Goal: Check status: Check status

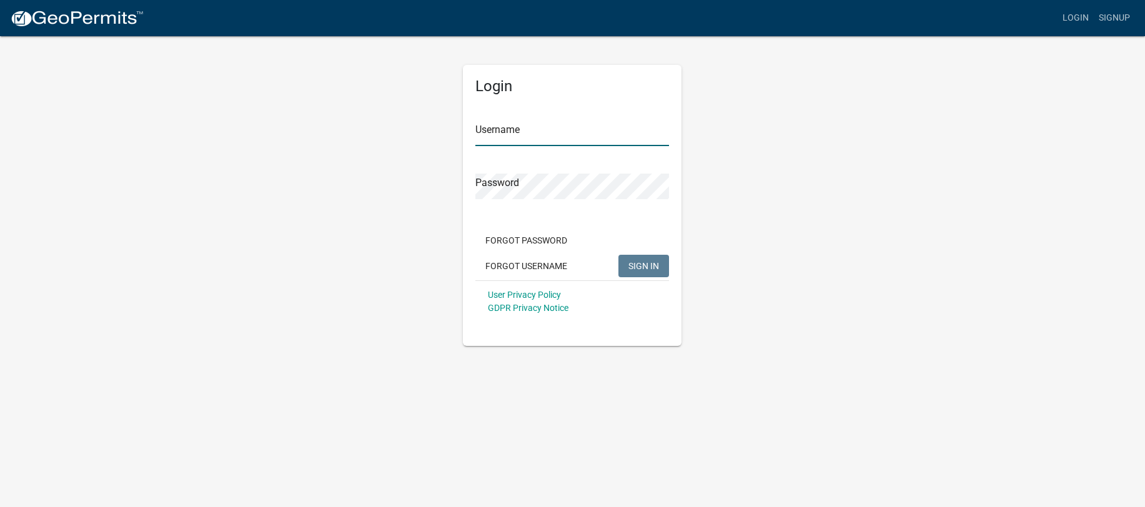
click at [524, 126] on input "Username" at bounding box center [572, 134] width 194 height 26
type input "1byrdkw"
click at [636, 262] on span "SIGN IN" at bounding box center [643, 266] width 31 height 10
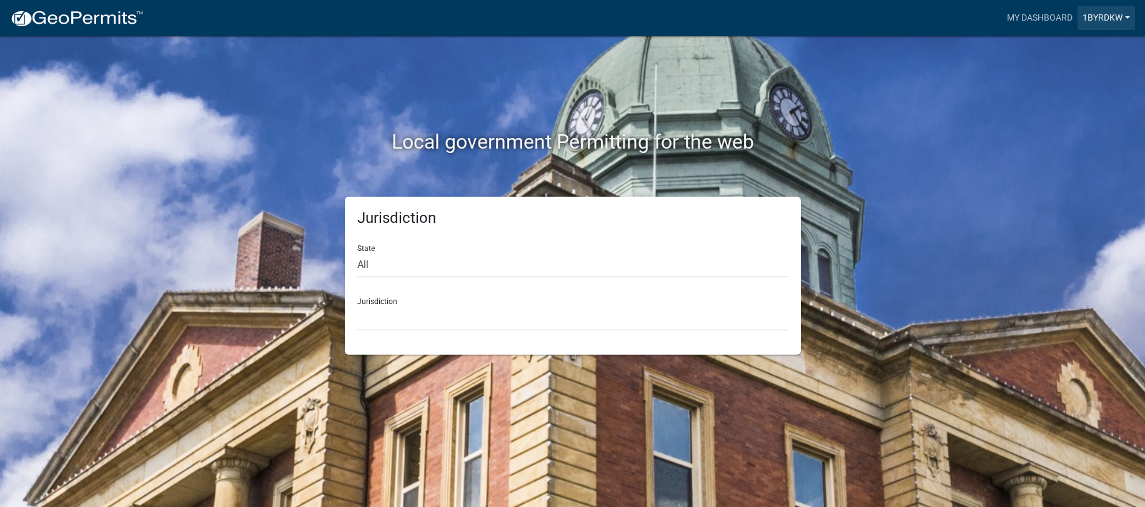
click at [1099, 17] on link "1byrdkw" at bounding box center [1106, 18] width 57 height 24
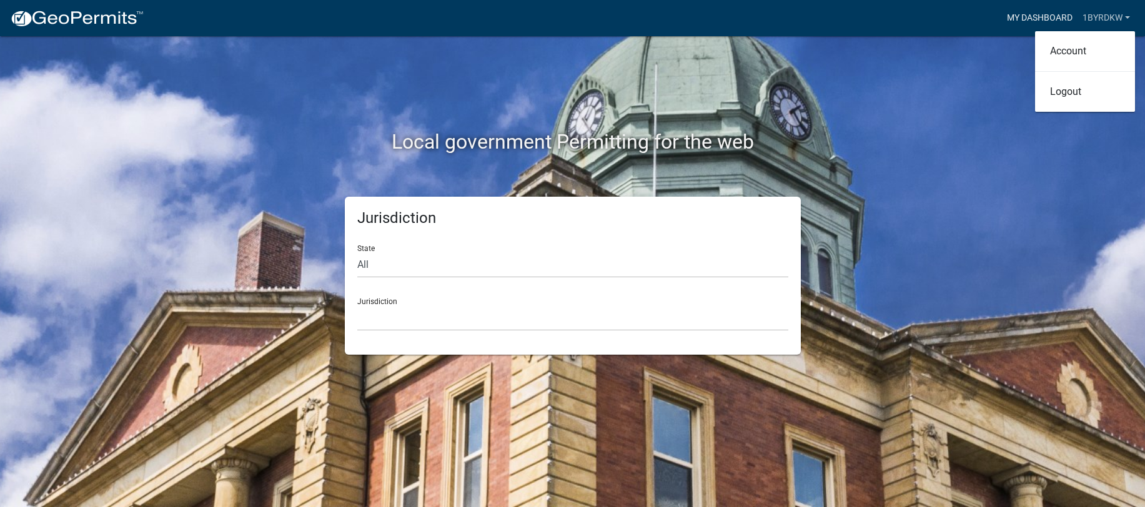
click at [1045, 14] on link "My Dashboard" at bounding box center [1040, 18] width 76 height 24
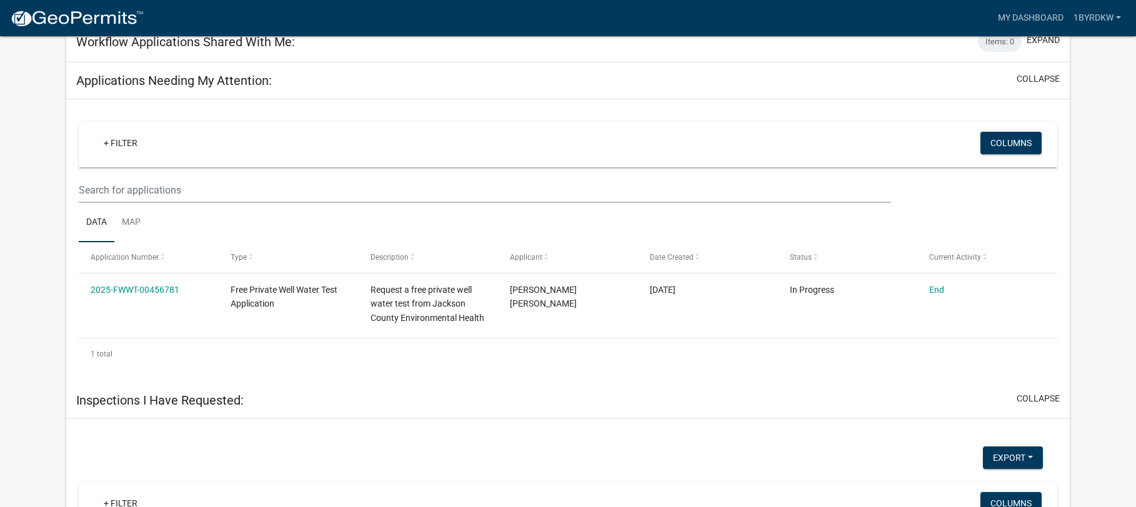
scroll to position [540, 0]
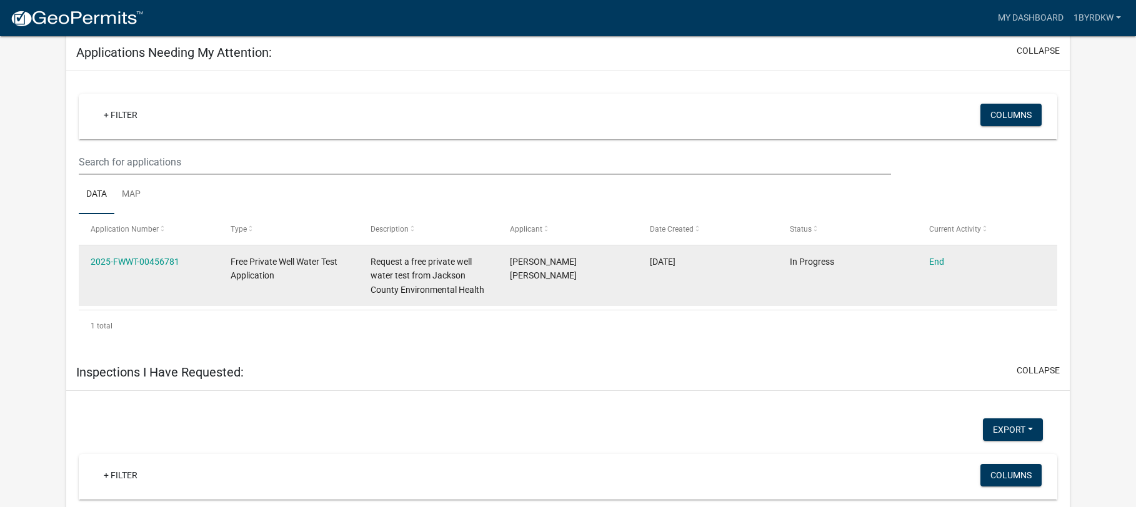
click at [459, 259] on span "Request a free private well water test from Jackson County Environmental Health" at bounding box center [427, 276] width 114 height 39
click at [149, 257] on link "2025-FWWT-00456781" at bounding box center [135, 262] width 89 height 10
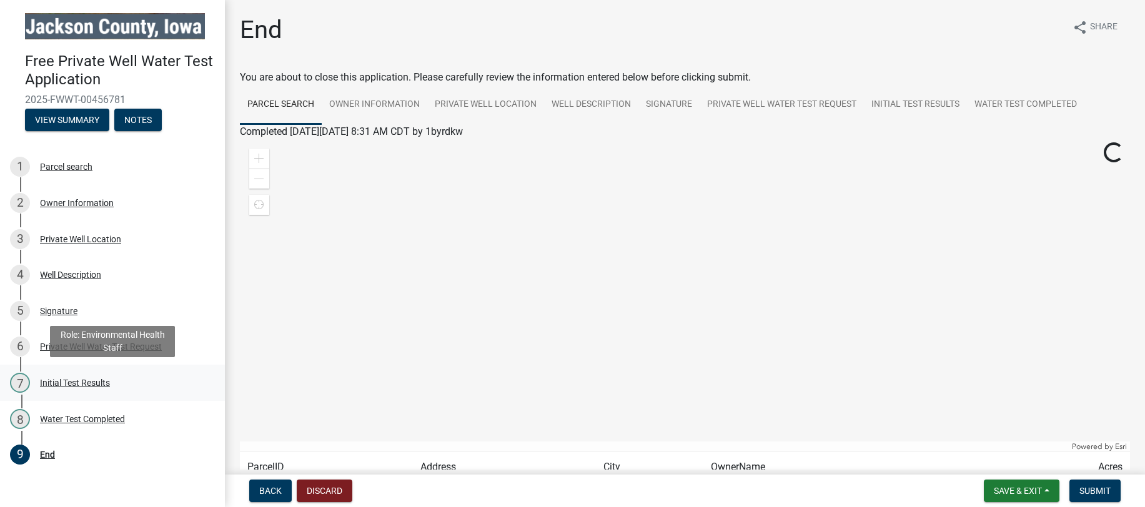
click at [97, 379] on div "Initial Test Results" at bounding box center [75, 383] width 70 height 9
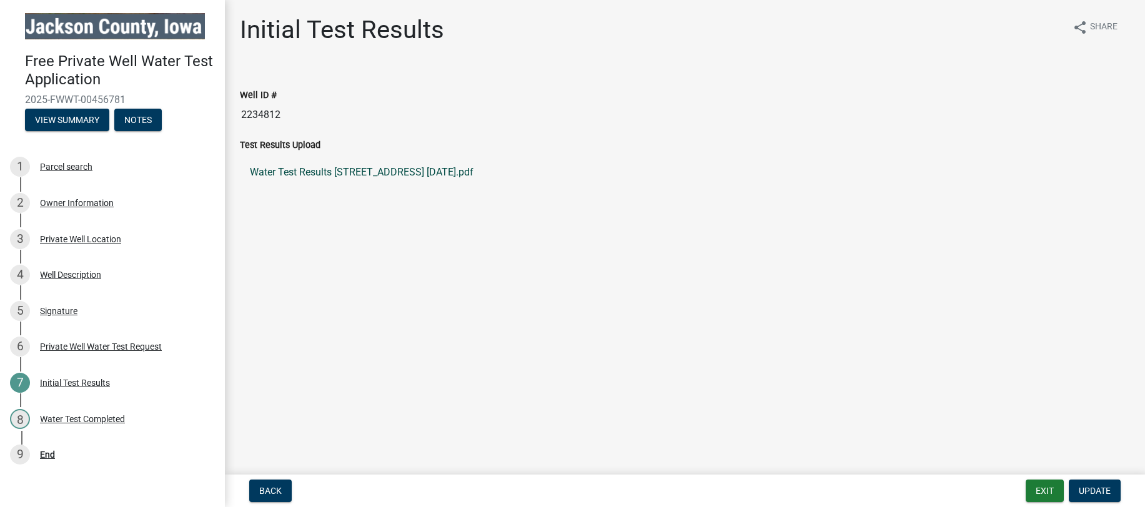
drag, startPoint x: 389, startPoint y: 174, endPoint x: 364, endPoint y: 174, distance: 25.6
click at [364, 174] on link "Water Test Results [STREET_ADDRESS] [DATE].pdf" at bounding box center [685, 172] width 890 height 30
click at [725, 54] on div "Initial Test Results share Share" at bounding box center [685, 35] width 890 height 40
click at [272, 485] on button "Back" at bounding box center [270, 491] width 42 height 22
click at [264, 489] on span "Back" at bounding box center [270, 491] width 22 height 10
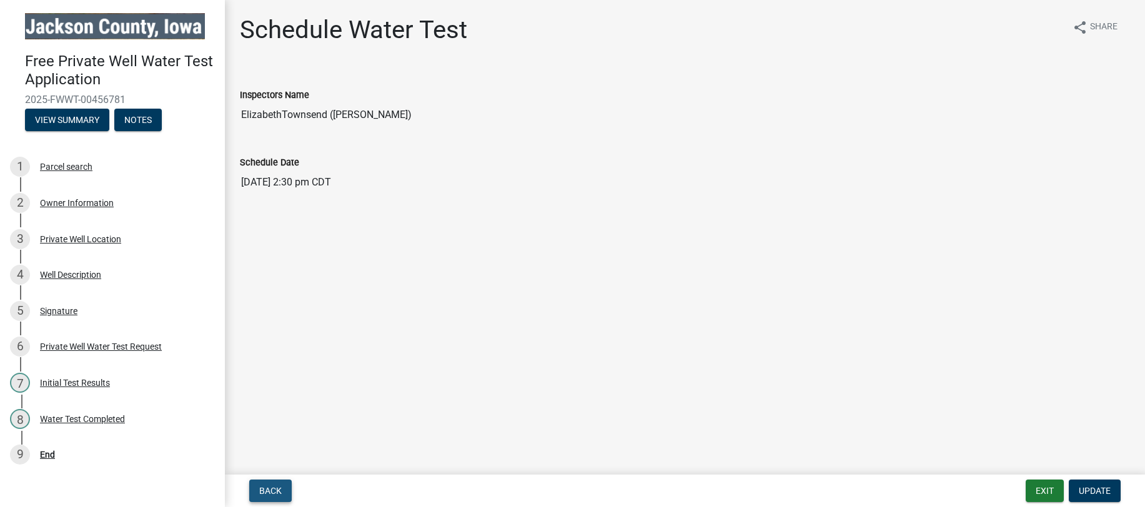
click at [264, 489] on span "Back" at bounding box center [270, 491] width 22 height 10
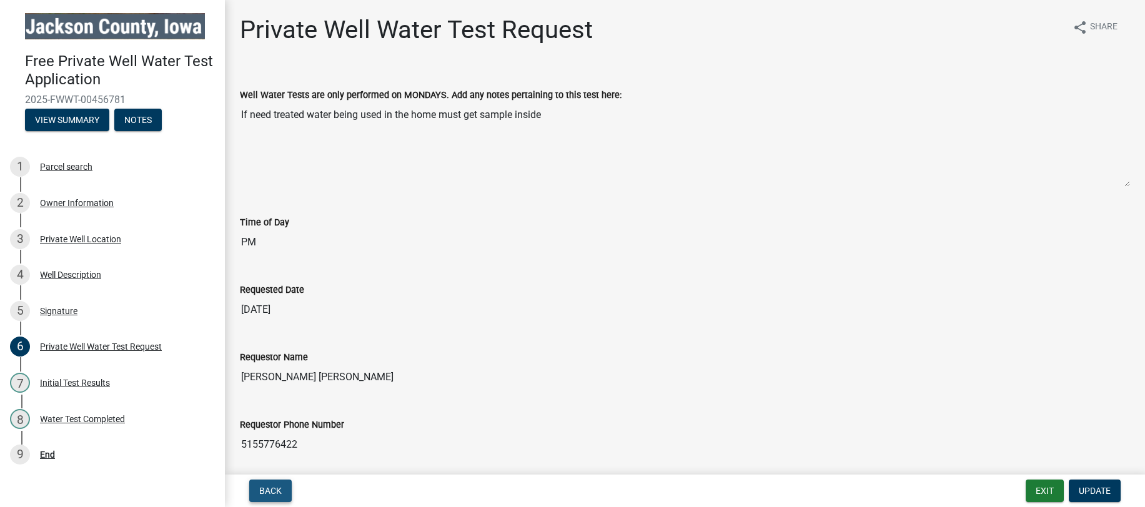
click at [264, 489] on span "Back" at bounding box center [270, 491] width 22 height 10
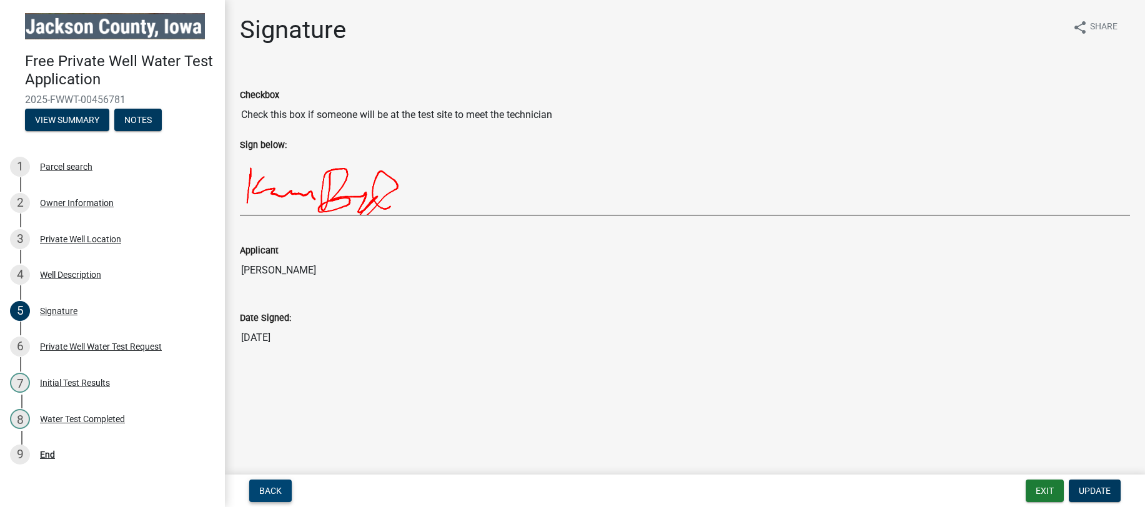
click at [261, 484] on button "Back" at bounding box center [270, 491] width 42 height 22
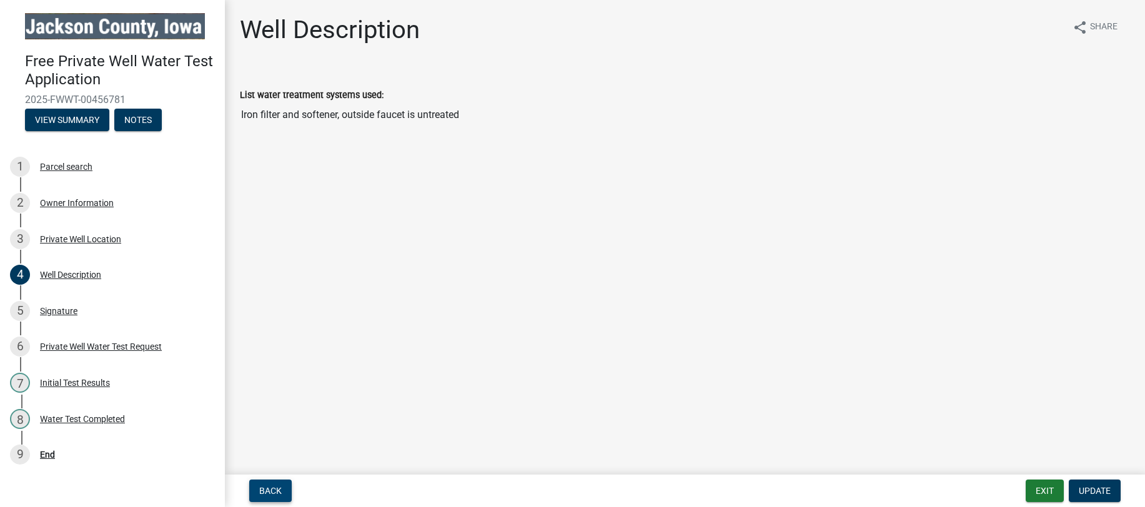
click at [274, 489] on span "Back" at bounding box center [270, 491] width 22 height 10
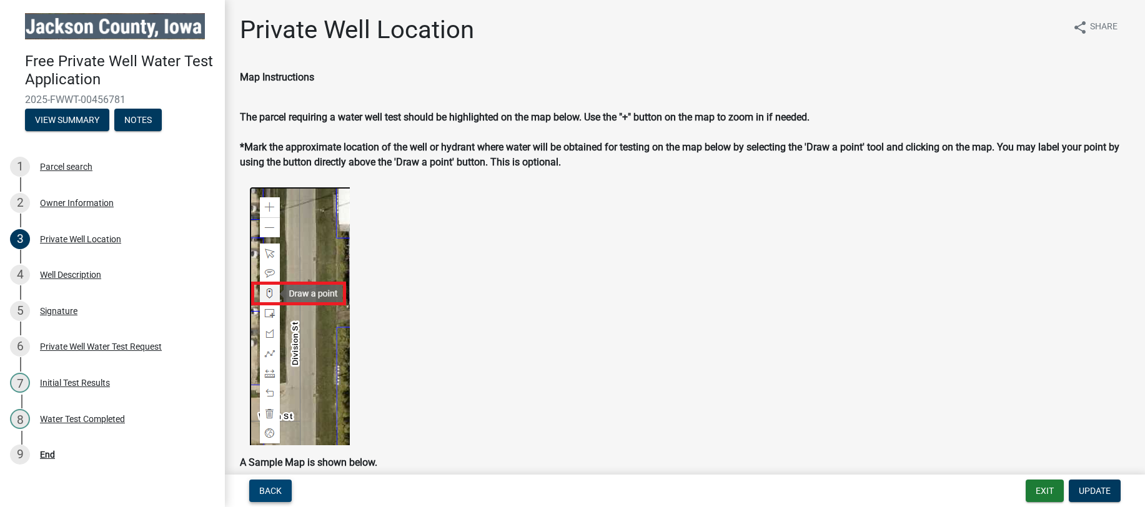
click at [262, 493] on span "Back" at bounding box center [270, 491] width 22 height 10
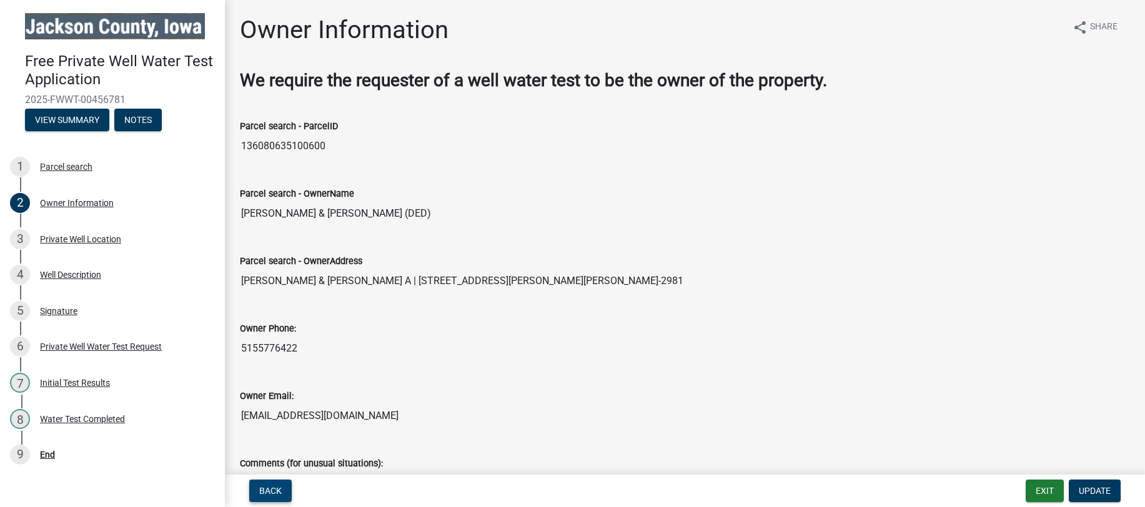
click at [271, 489] on span "Back" at bounding box center [270, 491] width 22 height 10
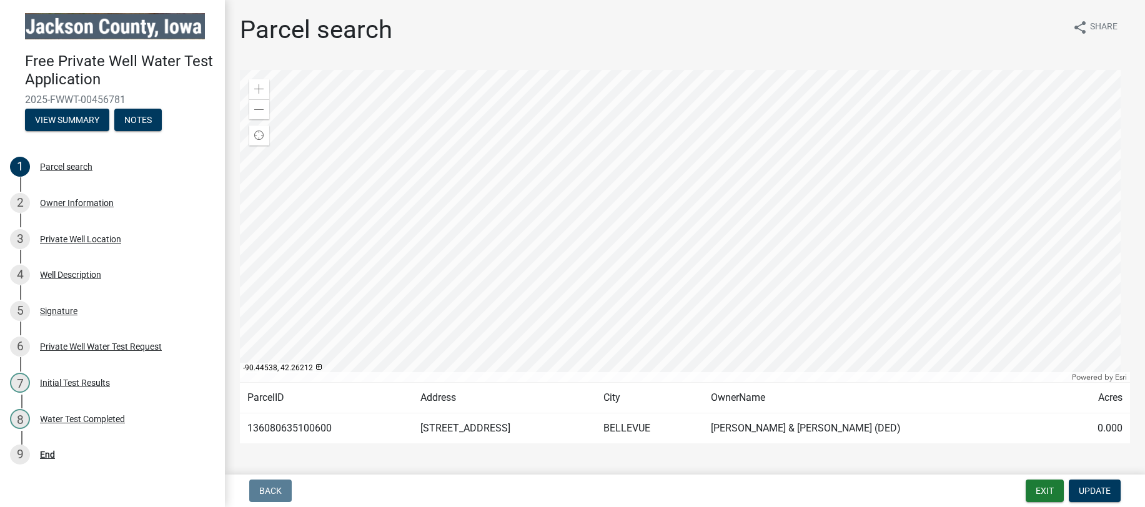
click at [712, 167] on div at bounding box center [685, 226] width 890 height 312
click at [262, 107] on span at bounding box center [259, 110] width 10 height 10
click at [838, 285] on div at bounding box center [685, 226] width 890 height 312
click at [261, 111] on span at bounding box center [259, 110] width 10 height 10
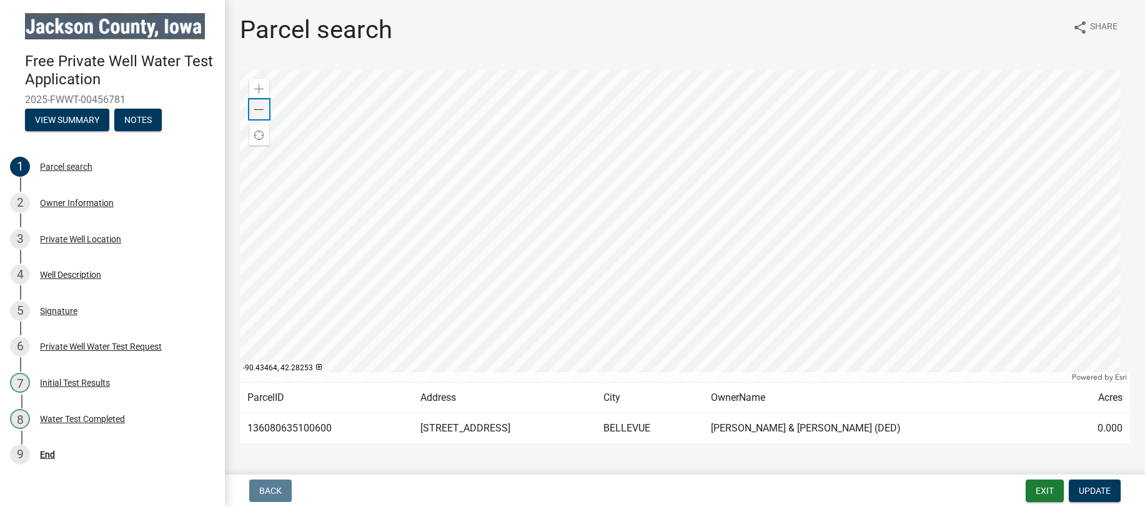
click at [261, 111] on span at bounding box center [259, 110] width 10 height 10
click at [615, 177] on div at bounding box center [685, 226] width 890 height 312
click at [545, 251] on div at bounding box center [685, 226] width 890 height 312
drag, startPoint x: 545, startPoint y: 251, endPoint x: 455, endPoint y: 244, distance: 89.6
click at [455, 244] on div at bounding box center [685, 226] width 890 height 312
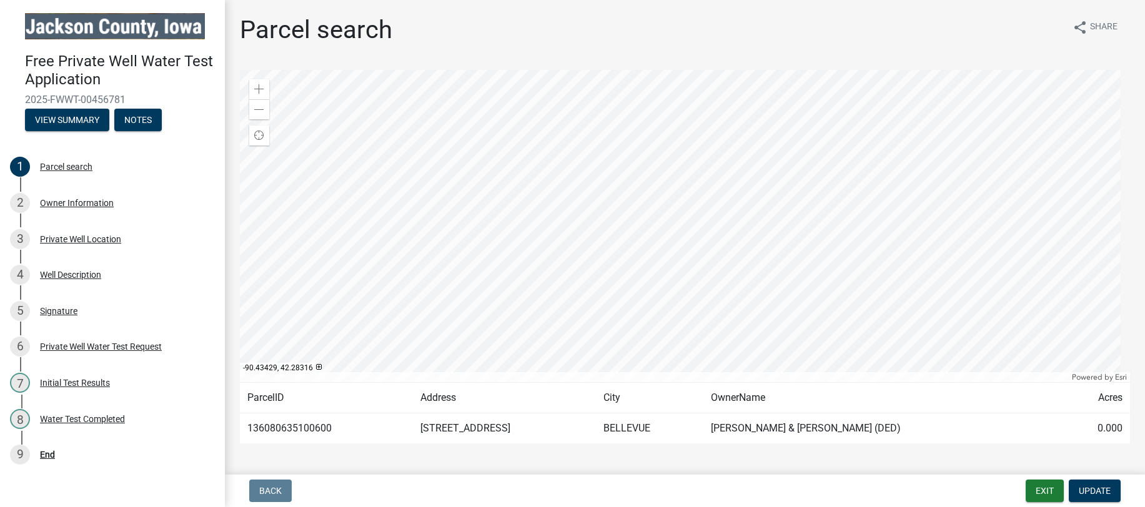
click at [596, 159] on div at bounding box center [685, 226] width 890 height 312
click at [597, 159] on div at bounding box center [685, 226] width 890 height 312
click at [262, 87] on span at bounding box center [259, 89] width 10 height 10
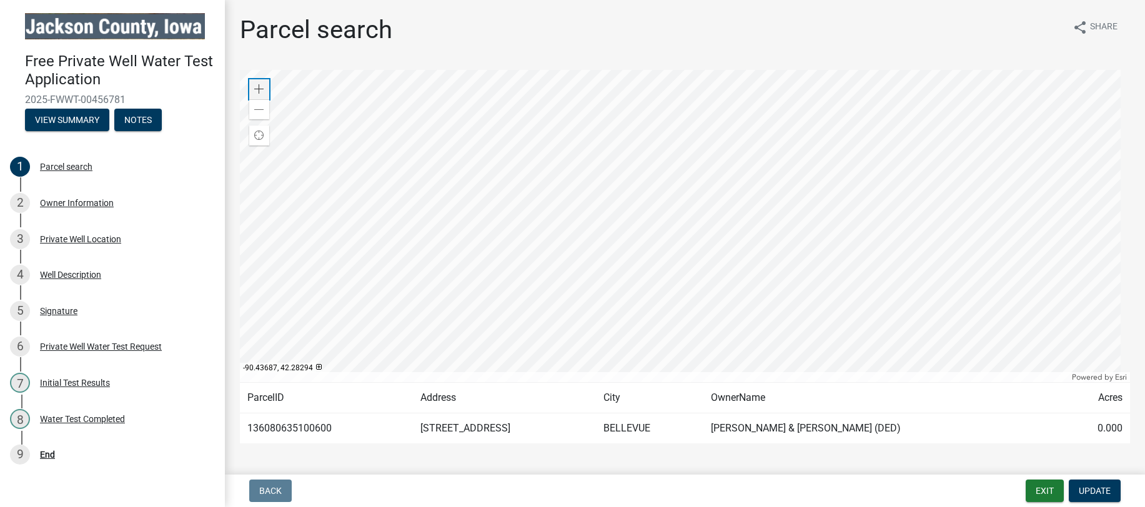
click at [261, 89] on span at bounding box center [259, 89] width 10 height 10
click at [256, 89] on span at bounding box center [259, 89] width 10 height 10
click at [708, 341] on div at bounding box center [685, 226] width 890 height 312
click at [417, 347] on div at bounding box center [685, 226] width 890 height 312
click at [302, 329] on div at bounding box center [685, 226] width 890 height 312
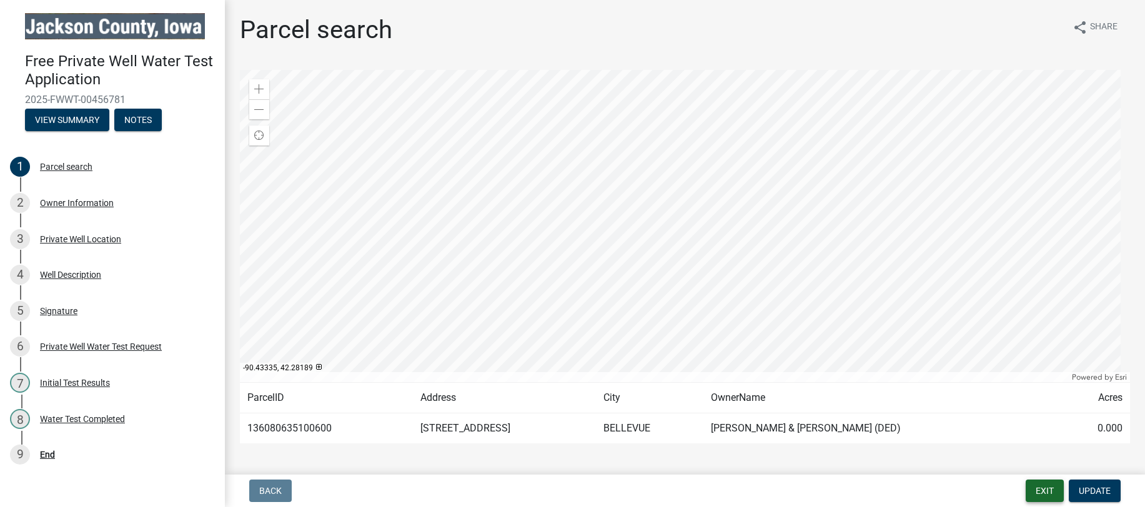
click at [1045, 487] on button "Exit" at bounding box center [1045, 491] width 38 height 22
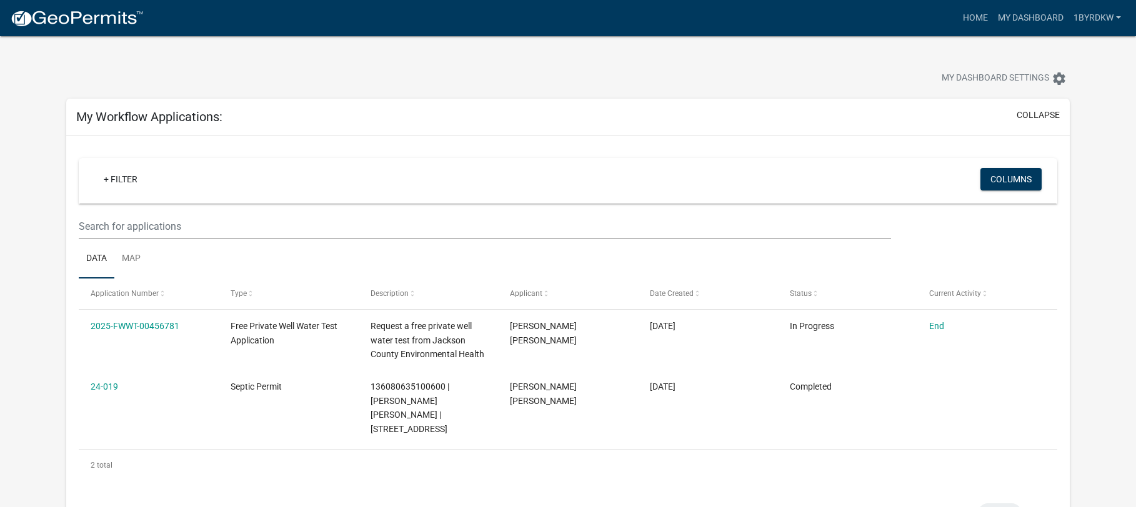
click at [92, 20] on img at bounding box center [77, 18] width 134 height 19
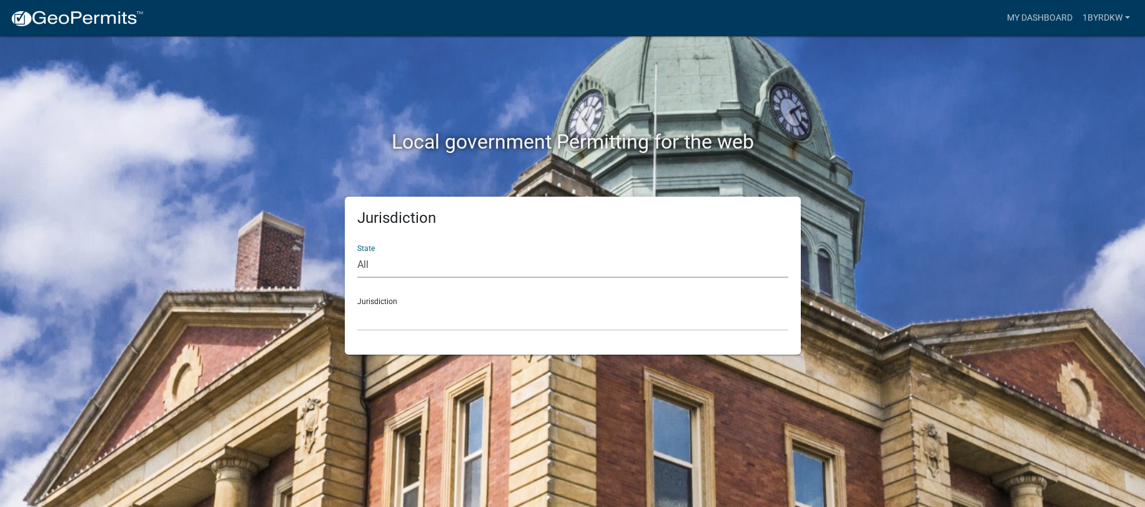
click at [385, 263] on select "All [US_STATE] [US_STATE] [US_STATE] [US_STATE] [US_STATE] [US_STATE] [US_STATE…" at bounding box center [572, 265] width 431 height 26
select select "[US_STATE]"
click at [357, 252] on select "All [US_STATE] [US_STATE] [US_STATE] [US_STATE] [US_STATE] [US_STATE] [US_STATE…" at bounding box center [572, 265] width 431 height 26
click at [395, 304] on div "Jurisdiction [GEOGRAPHIC_DATA], [US_STATE] [GEOGRAPHIC_DATA], [US_STATE] [GEOGR…" at bounding box center [572, 309] width 431 height 43
click at [393, 317] on select "[GEOGRAPHIC_DATA], [US_STATE] [GEOGRAPHIC_DATA], [US_STATE] [GEOGRAPHIC_DATA], …" at bounding box center [572, 318] width 431 height 26
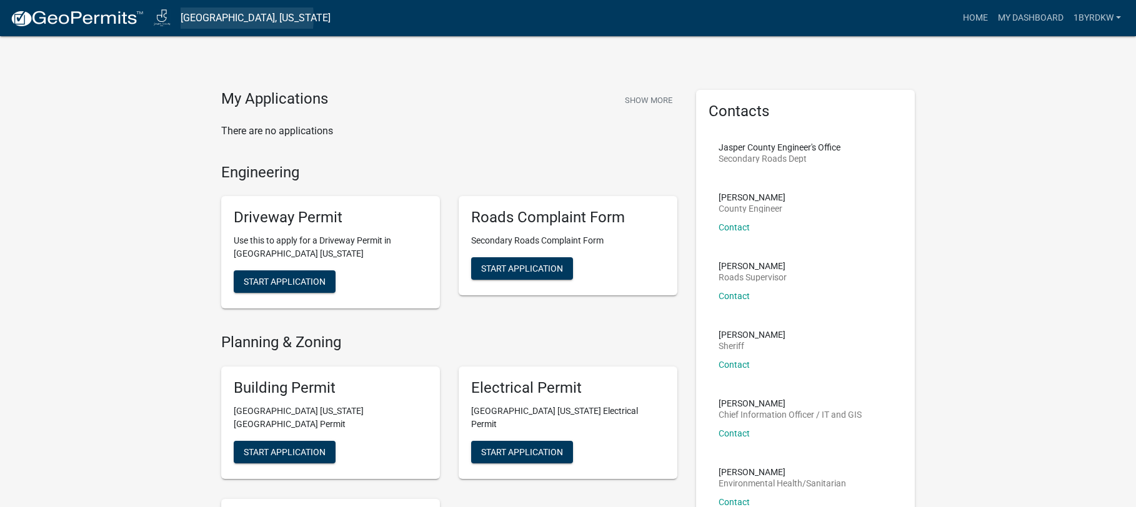
click at [202, 17] on link "[GEOGRAPHIC_DATA], [US_STATE]" at bounding box center [256, 17] width 150 height 21
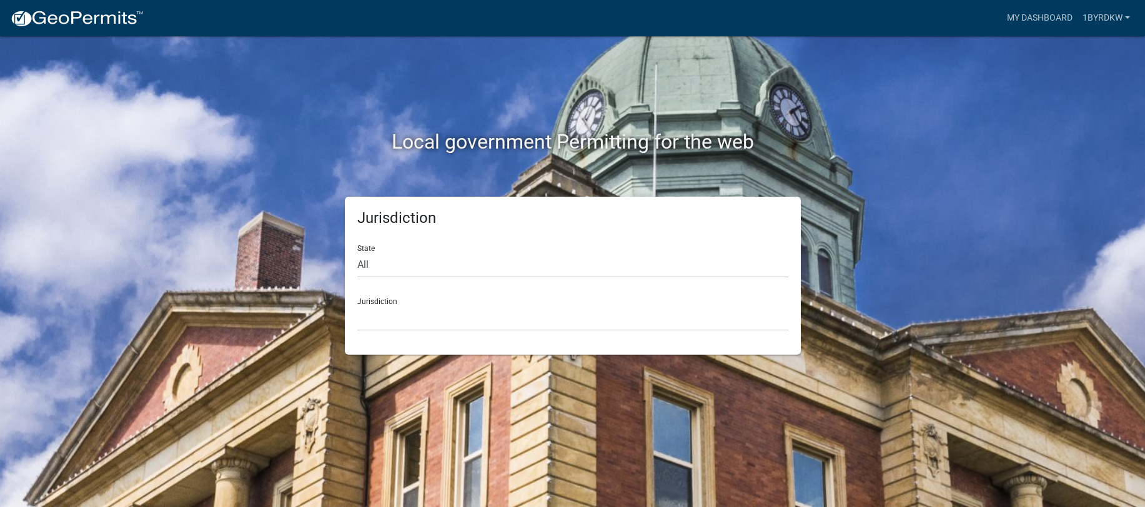
click at [400, 303] on div "Jurisdiction [GEOGRAPHIC_DATA], [US_STATE] [GEOGRAPHIC_DATA], [US_STATE][PERSON…" at bounding box center [572, 309] width 431 height 43
click at [388, 317] on select "[GEOGRAPHIC_DATA], [US_STATE] [GEOGRAPHIC_DATA], [US_STATE][PERSON_NAME][GEOGRA…" at bounding box center [572, 318] width 431 height 26
click at [394, 259] on select "All [US_STATE] [US_STATE] [US_STATE] [US_STATE] [US_STATE] [US_STATE] [US_STATE…" at bounding box center [572, 265] width 431 height 26
select select "[US_STATE]"
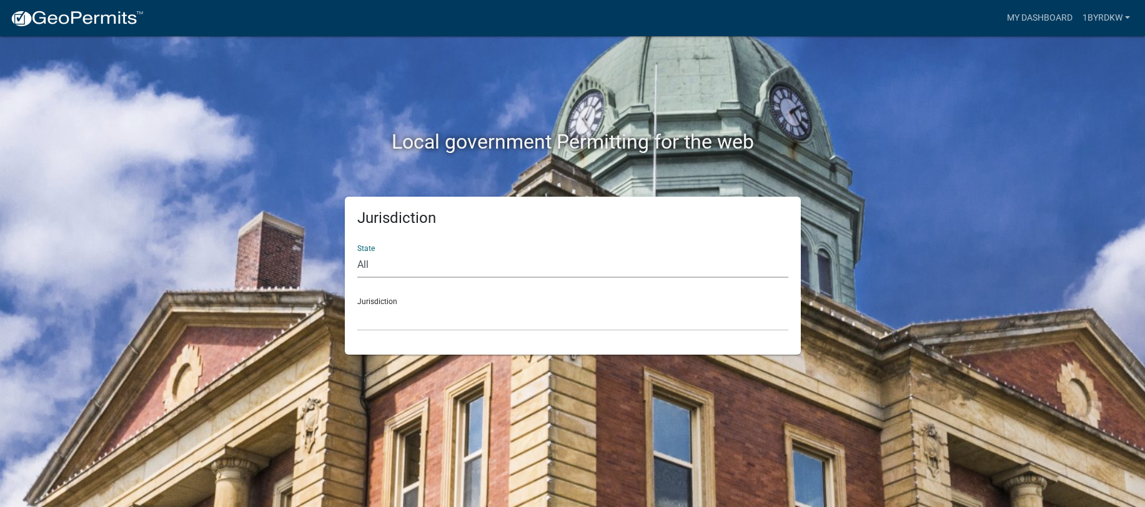
click at [357, 252] on select "All [US_STATE] [US_STATE] [US_STATE] [US_STATE] [US_STATE] [US_STATE] [US_STATE…" at bounding box center [572, 265] width 431 height 26
click at [388, 318] on select "[GEOGRAPHIC_DATA], [US_STATE] [GEOGRAPHIC_DATA], [US_STATE] [GEOGRAPHIC_DATA], …" at bounding box center [572, 318] width 431 height 26
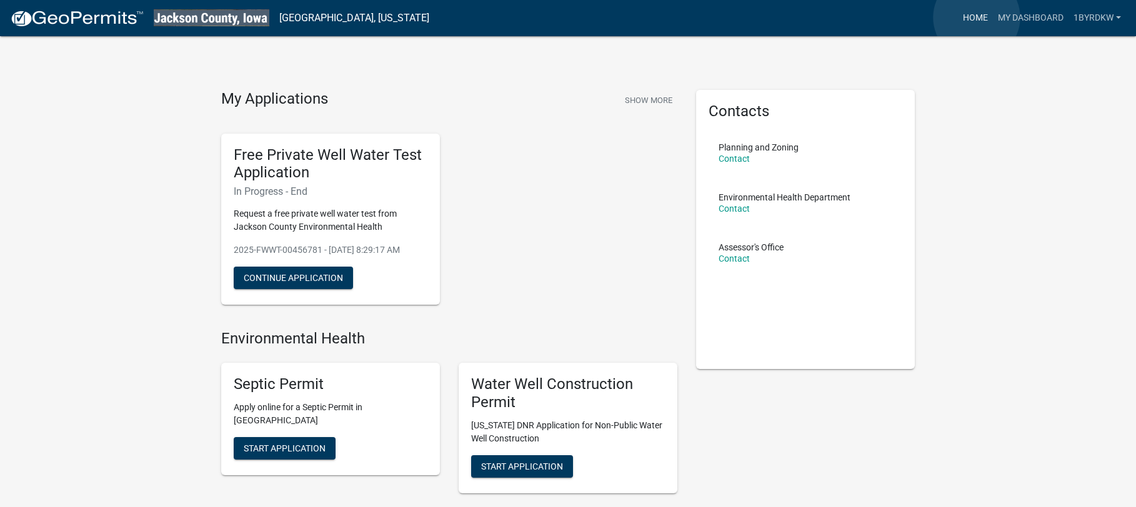
click at [976, 17] on link "Home" at bounding box center [975, 18] width 35 height 24
